Goal: Task Accomplishment & Management: Complete application form

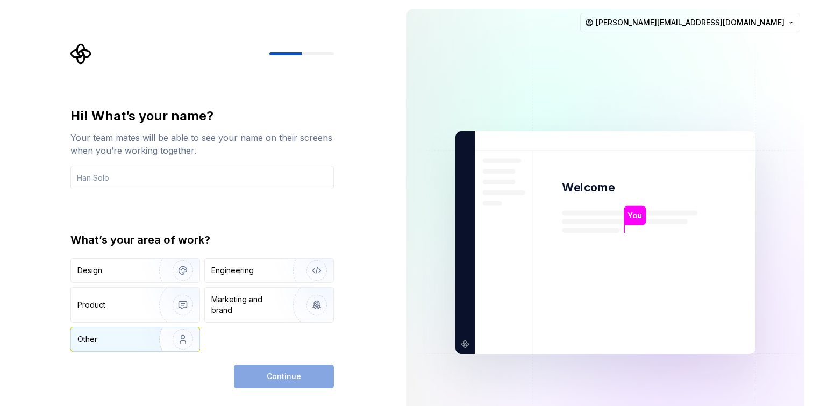
click at [178, 340] on img "button" at bounding box center [175, 339] width 69 height 72
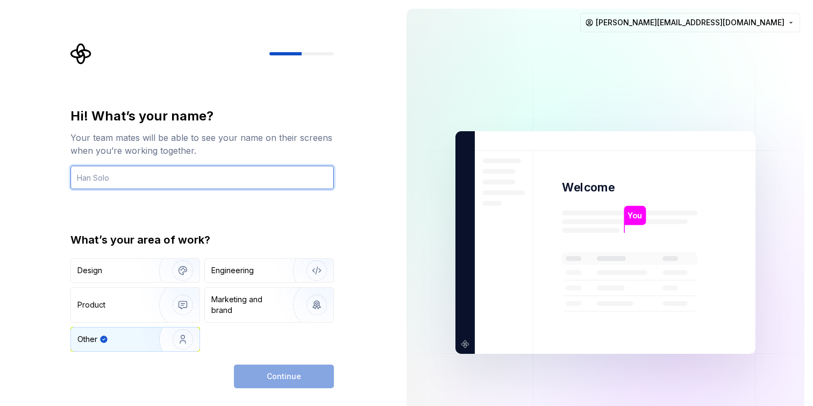
click at [216, 184] on input "text" at bounding box center [201, 178] width 263 height 24
